Goal: Find specific page/section: Find specific page/section

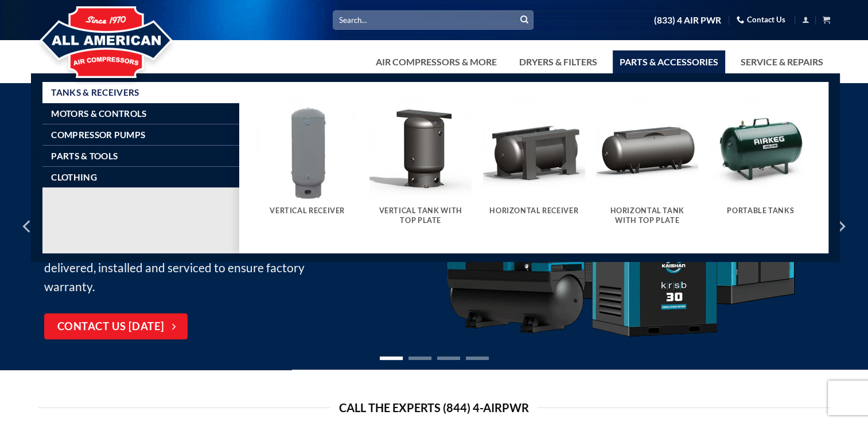
click at [644, 64] on link "Parts & Accessories" at bounding box center [669, 61] width 112 height 23
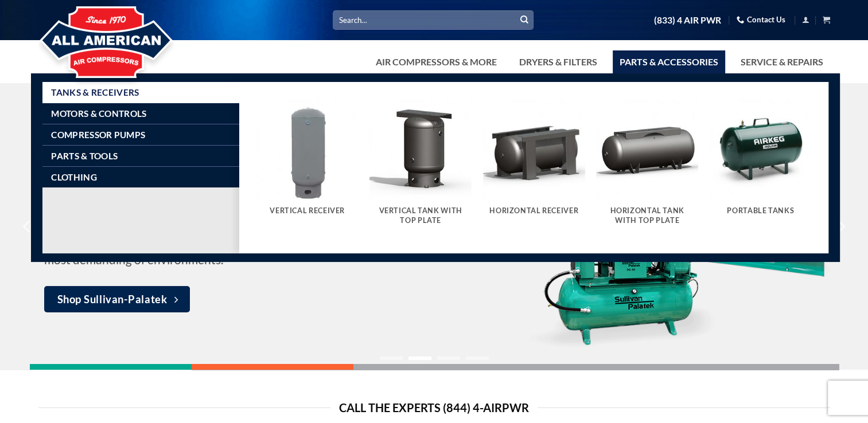
click at [419, 157] on img "Visit product category Vertical Tank With Top Plate" at bounding box center [421, 150] width 102 height 102
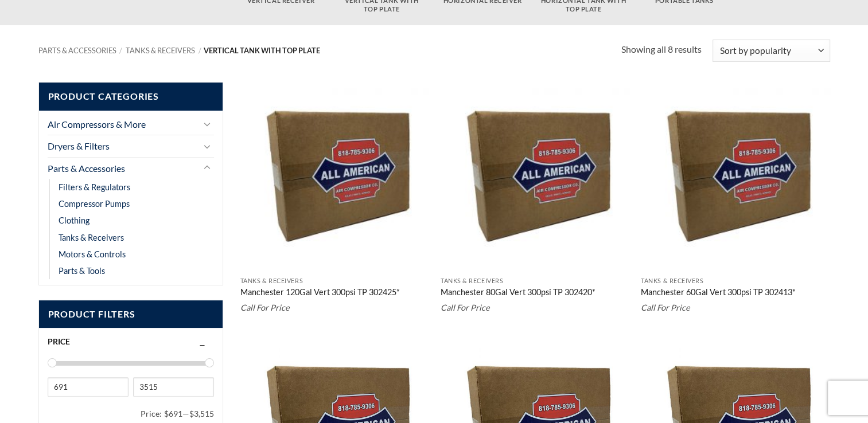
scroll to position [172, 0]
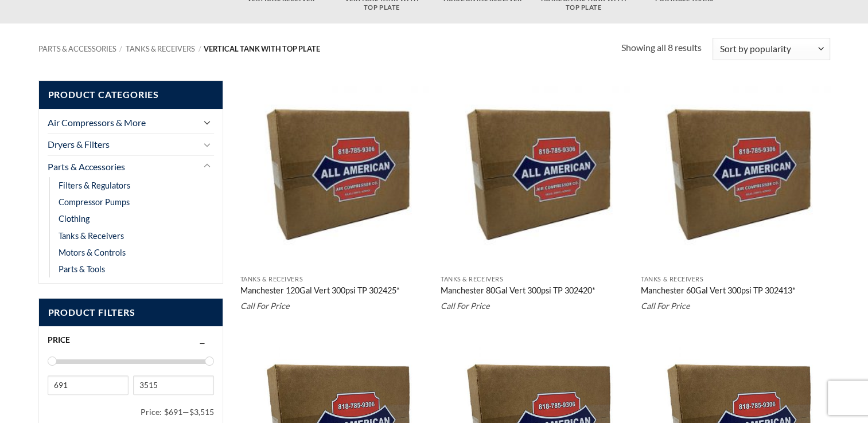
click at [207, 125] on icon "Toggle" at bounding box center [207, 122] width 7 height 13
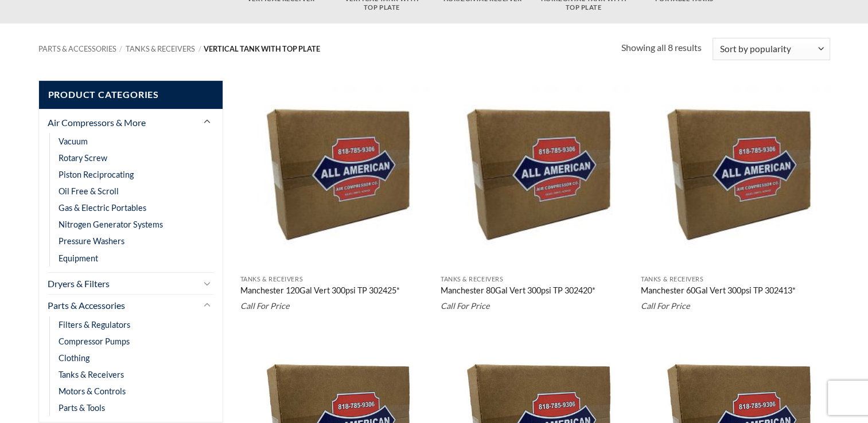
click at [207, 125] on icon "Toggle" at bounding box center [207, 121] width 7 height 13
